Goal: Consume media (video, audio): Consume media (video, audio)

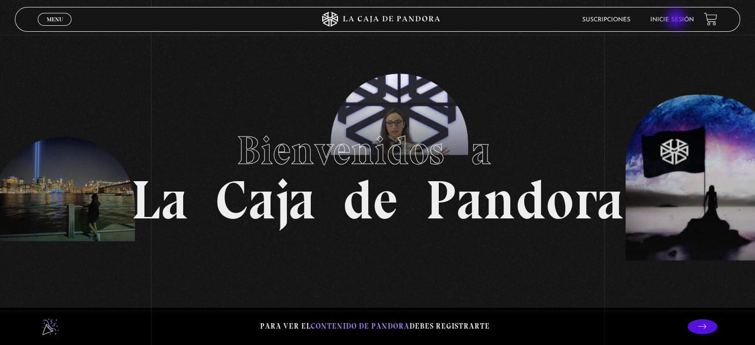
click at [677, 19] on link "Inicie sesión" at bounding box center [672, 20] width 44 height 6
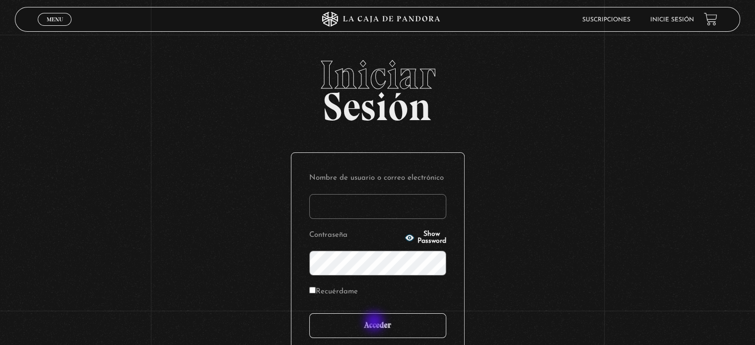
type input "[EMAIL_ADDRESS][DOMAIN_NAME]"
click at [375, 323] on input "Acceder" at bounding box center [377, 325] width 137 height 25
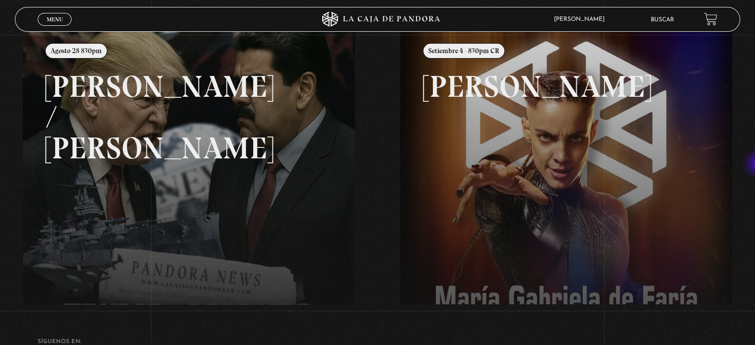
scroll to position [132, 0]
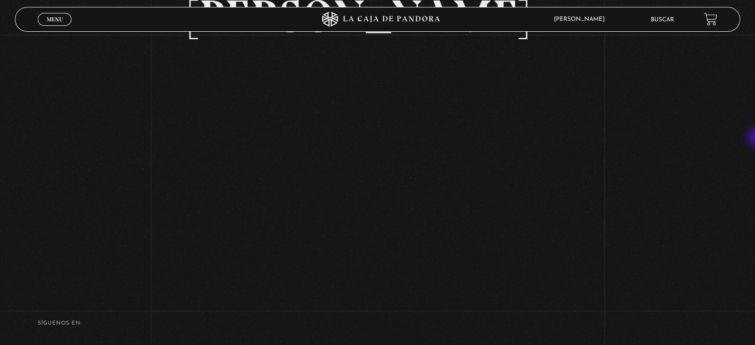
scroll to position [103, 0]
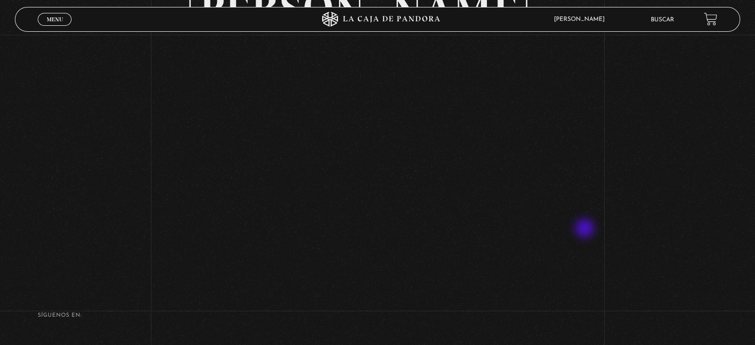
click at [585, 229] on div "Volver Setiembre 4 - 830pm CR Maria Gabriela de Faria" at bounding box center [377, 105] width 755 height 346
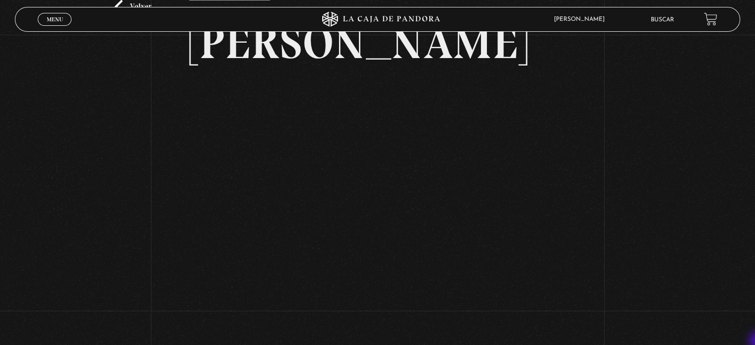
scroll to position [89, 0]
